Goal: Task Accomplishment & Management: Manage account settings

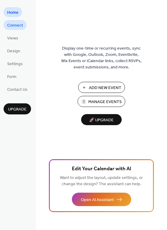
click at [14, 26] on span "Connect" at bounding box center [15, 25] width 16 height 6
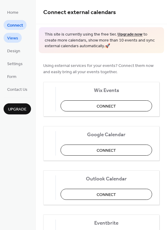
click at [13, 38] on span "Views" at bounding box center [12, 38] width 11 height 6
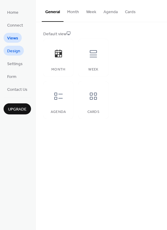
click at [12, 51] on span "Design" at bounding box center [13, 51] width 13 height 6
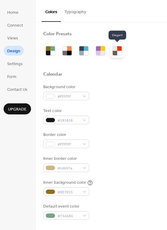
click at [115, 50] on div at bounding box center [115, 48] width 4 height 4
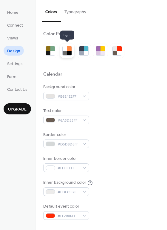
click at [64, 51] on div at bounding box center [65, 53] width 4 height 4
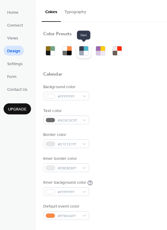
click at [82, 52] on div at bounding box center [81, 53] width 4 height 4
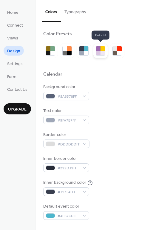
click at [101, 51] on div at bounding box center [102, 53] width 4 height 4
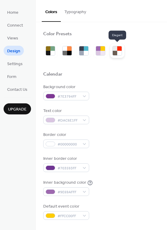
click at [117, 51] on div at bounding box center [115, 53] width 4 height 4
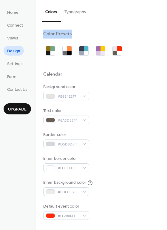
drag, startPoint x: 165, startPoint y: 18, endPoint x: 166, endPoint y: 50, distance: 31.9
click at [166, 50] on div "Colors Typography Color Presets Calendar Background color #E6E4E2FF Text color …" at bounding box center [101, 115] width 131 height 230
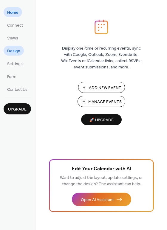
click at [12, 51] on span "Design" at bounding box center [13, 51] width 13 height 6
